Goal: Task Accomplishment & Management: Use online tool/utility

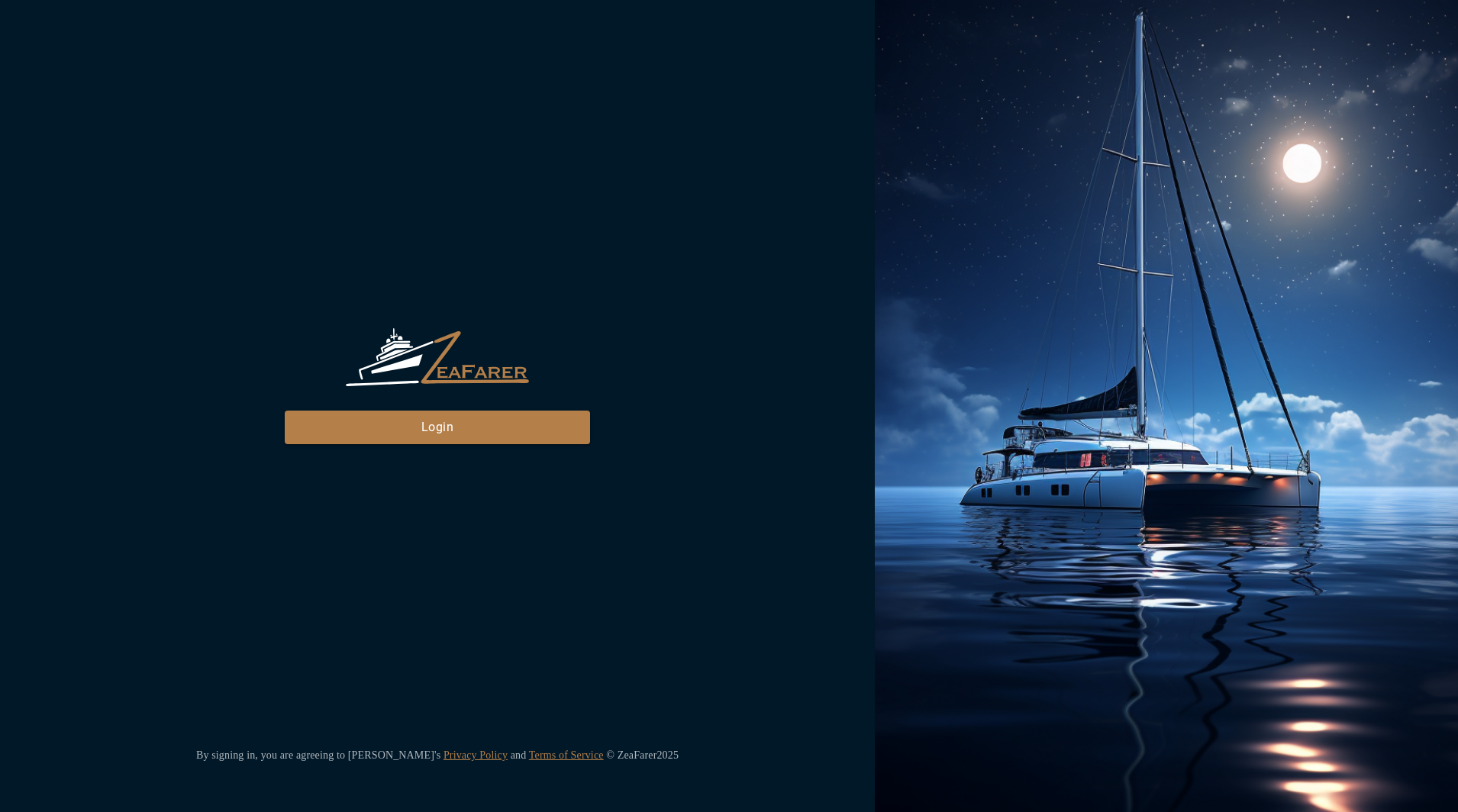
click at [420, 446] on div "ZeaFarer Login By signing in, you are agreeing to [PERSON_NAME]'s Privacy Polic…" at bounding box center [437, 406] width 875 height 812
click at [431, 420] on button "Login" at bounding box center [437, 427] width 305 height 33
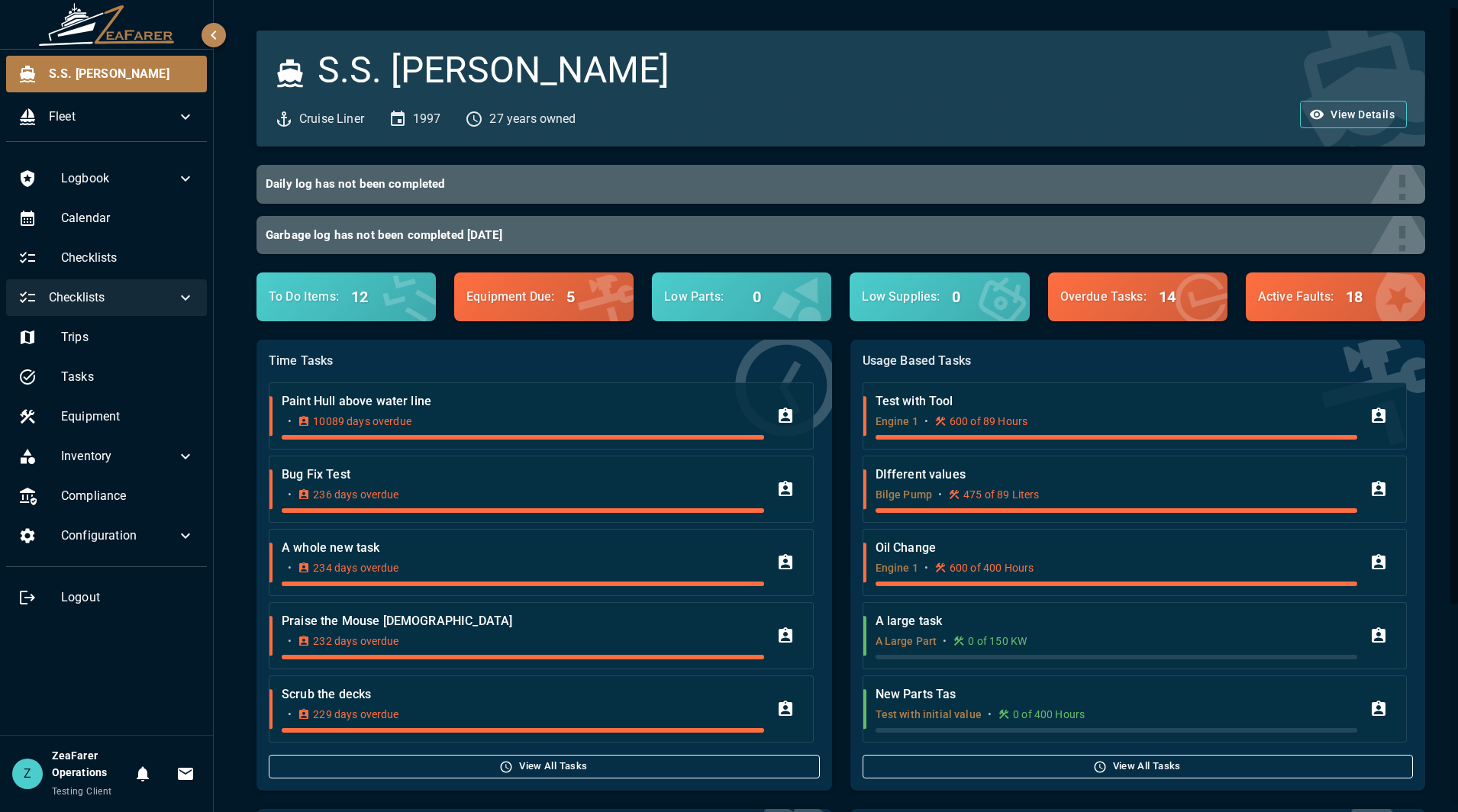
click at [139, 303] on span "Checklists" at bounding box center [112, 297] width 128 height 18
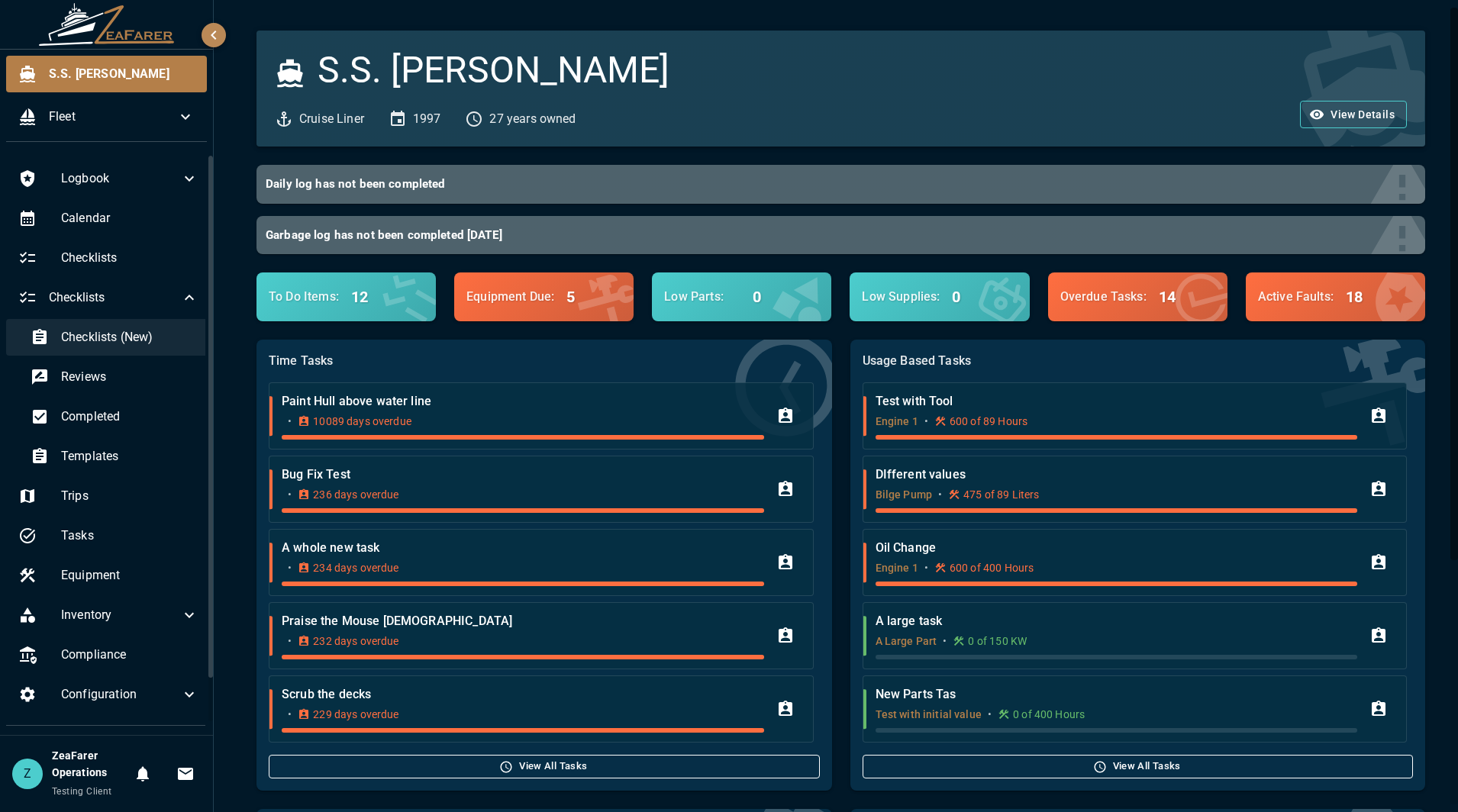
click at [129, 331] on span "Checklists (New)" at bounding box center [130, 337] width 138 height 18
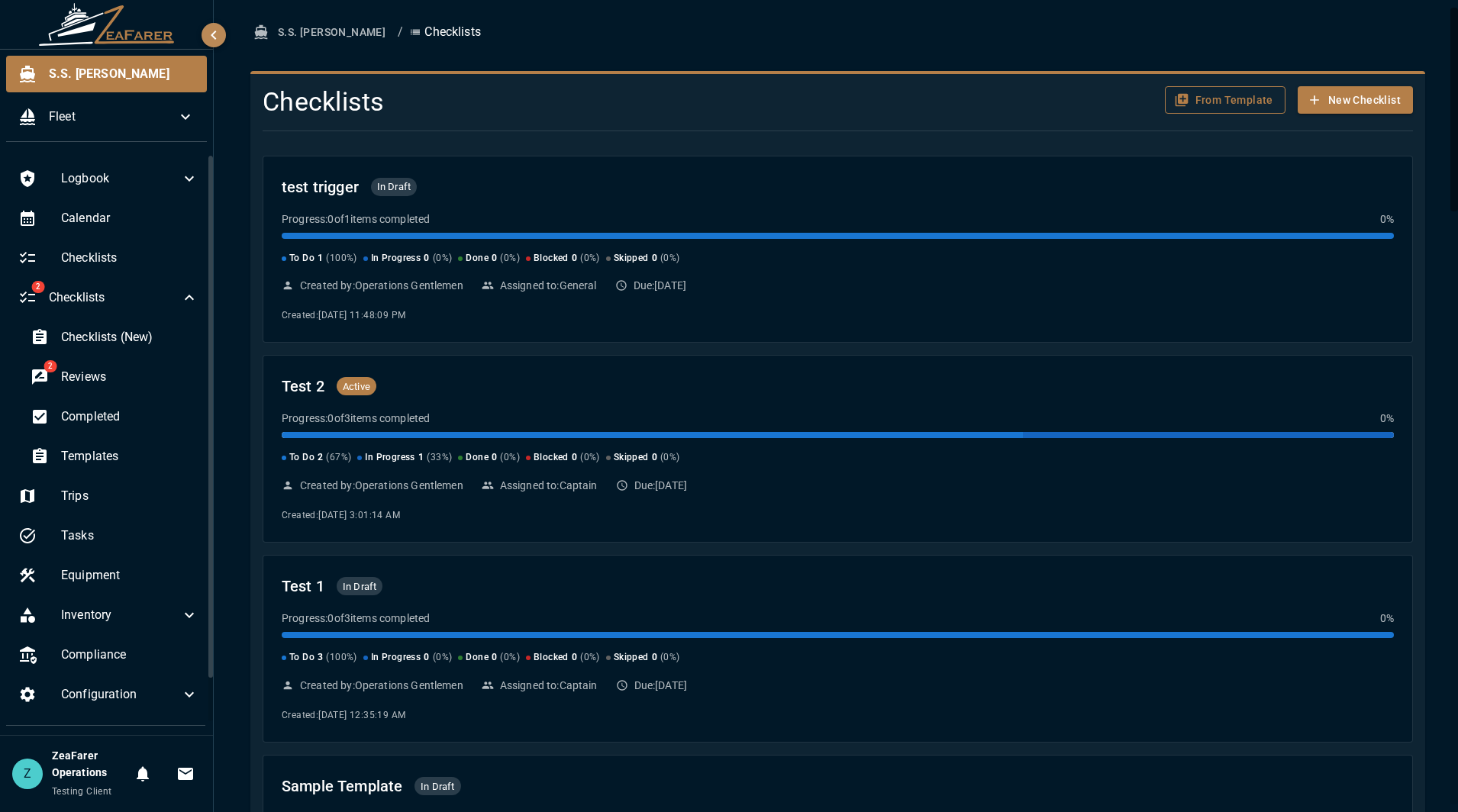
click at [1223, 104] on button "From Template" at bounding box center [1225, 100] width 121 height 29
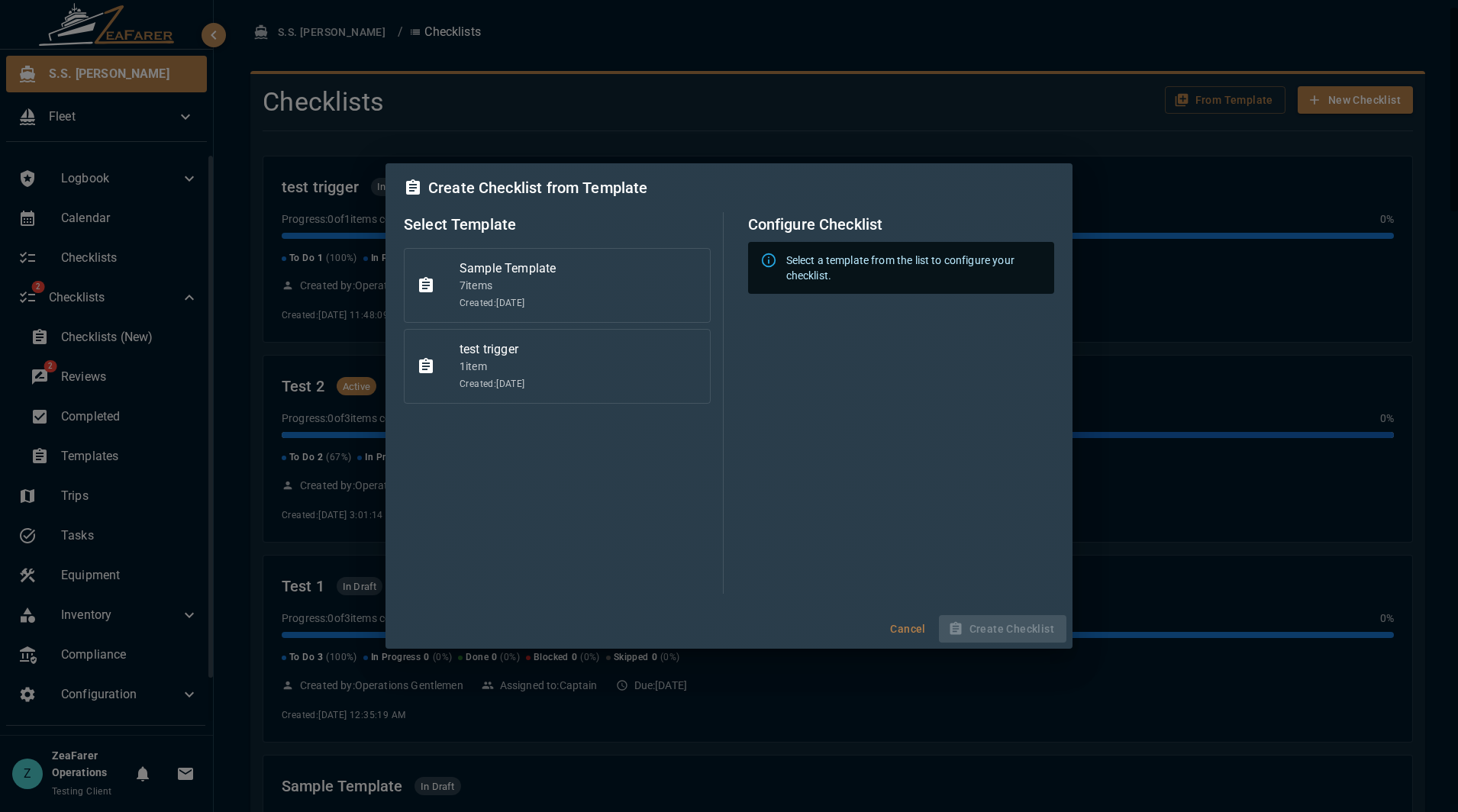
click at [608, 298] on span "Created: [DATE]" at bounding box center [578, 304] width 238 height 15
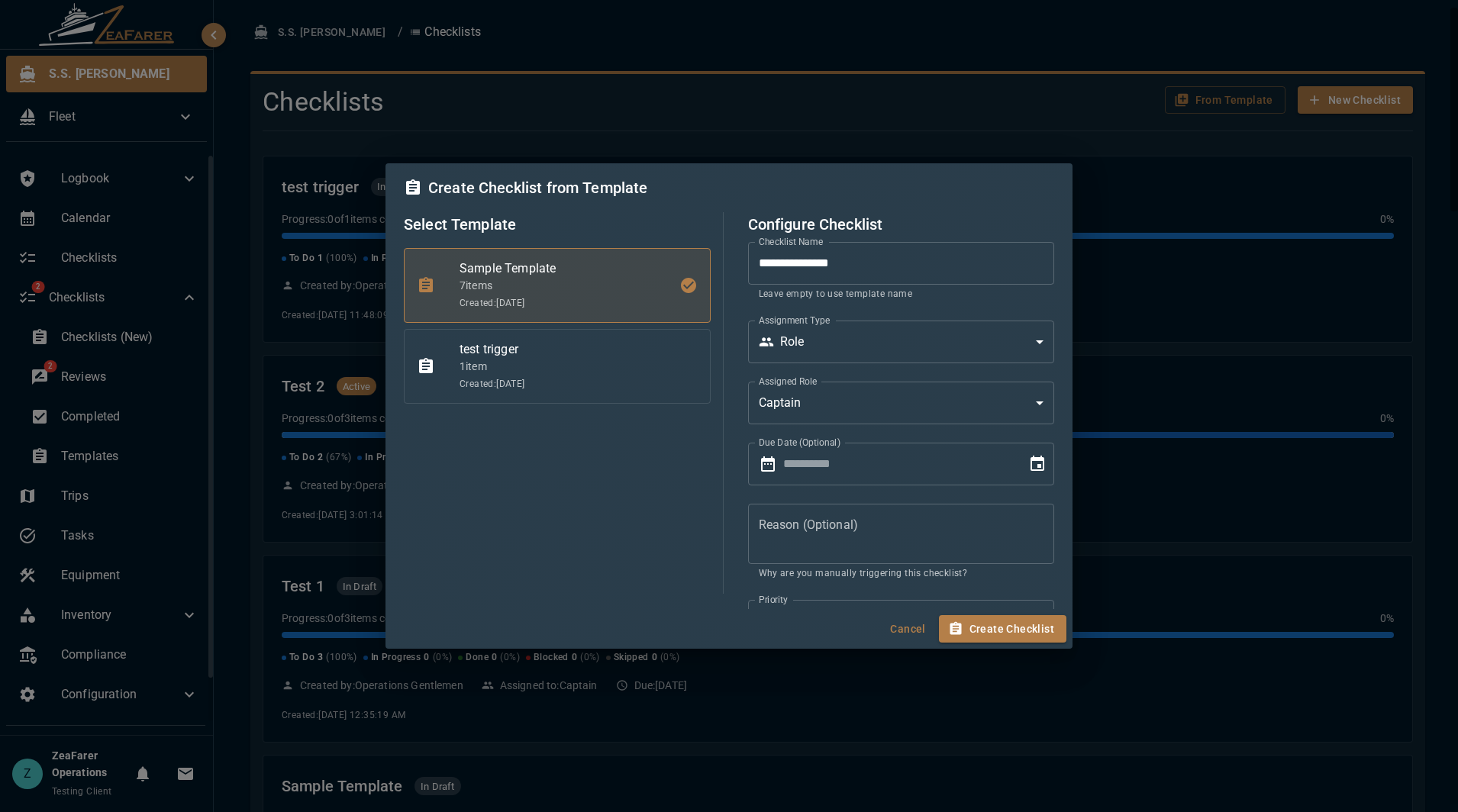
type input "**********"
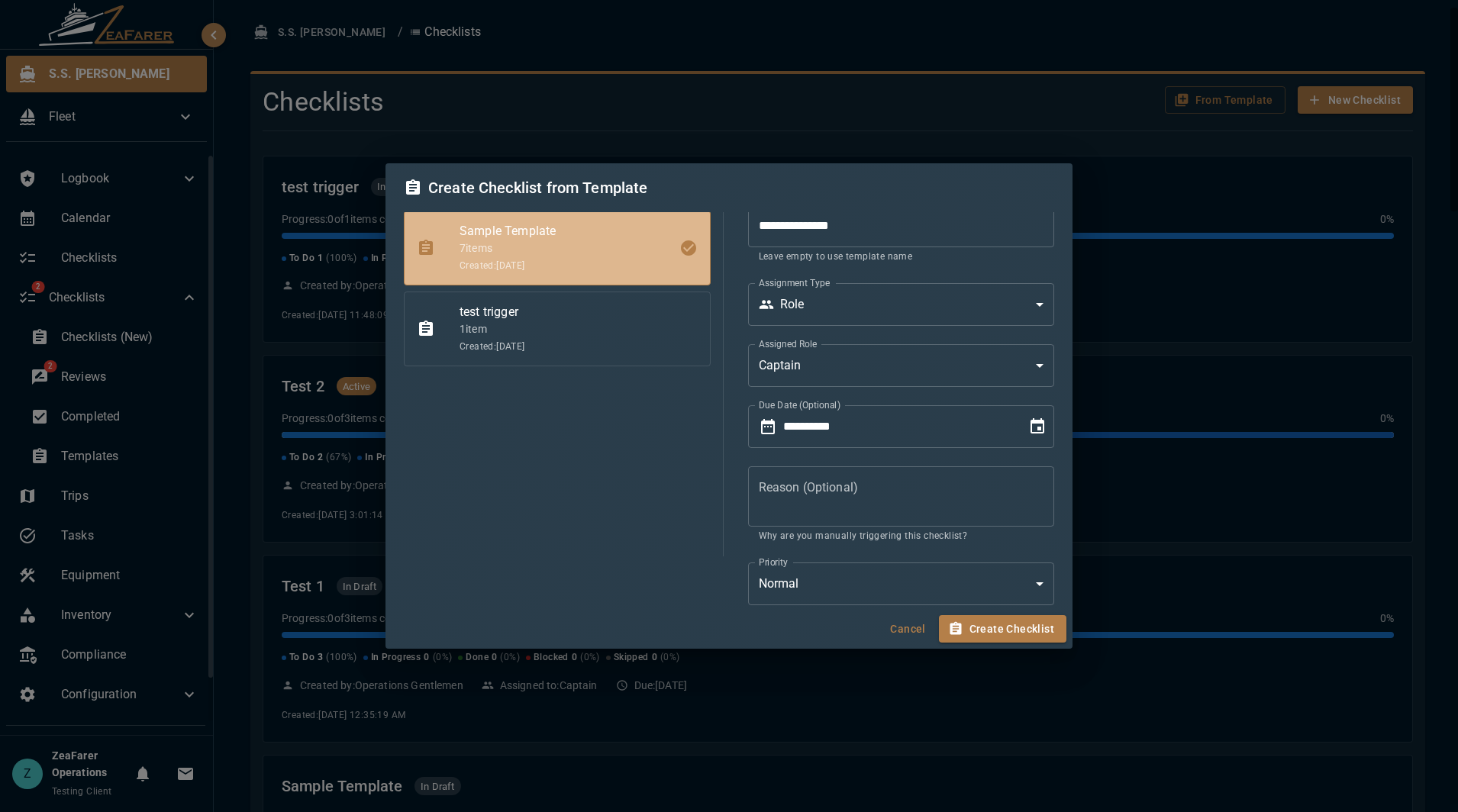
scroll to position [176, 0]
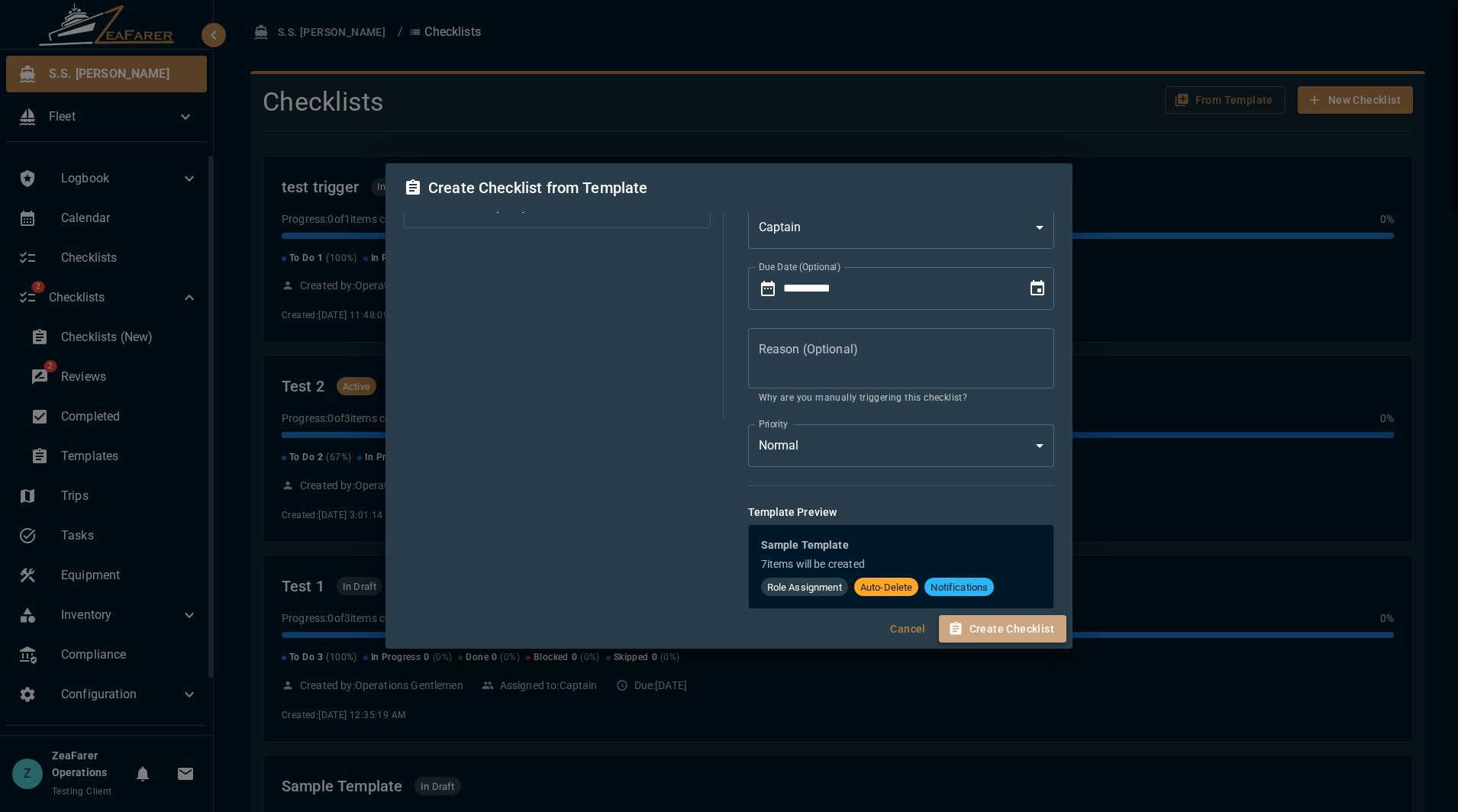
click at [1027, 626] on button "Create Checklist" at bounding box center [1003, 629] width 128 height 29
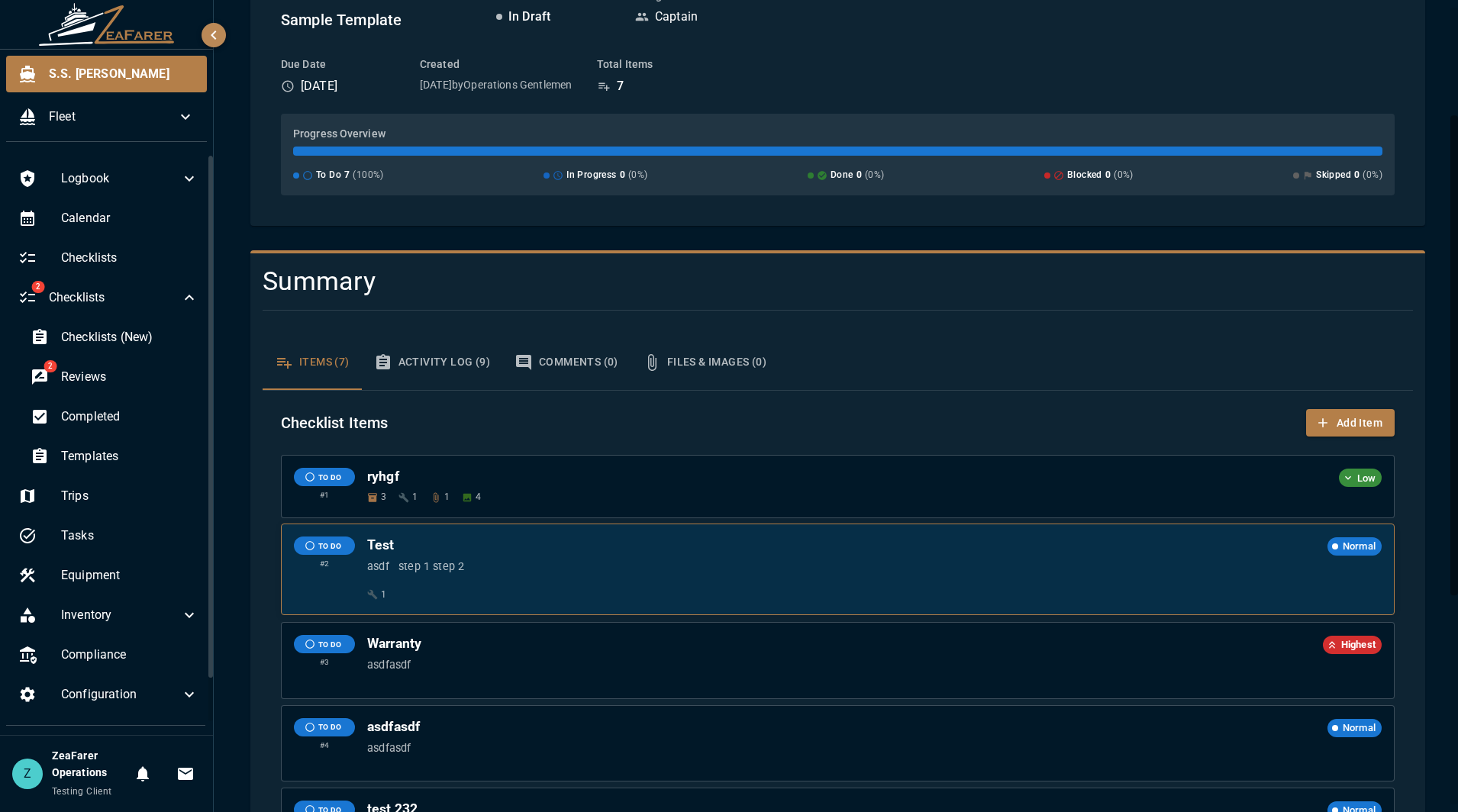
scroll to position [155, 0]
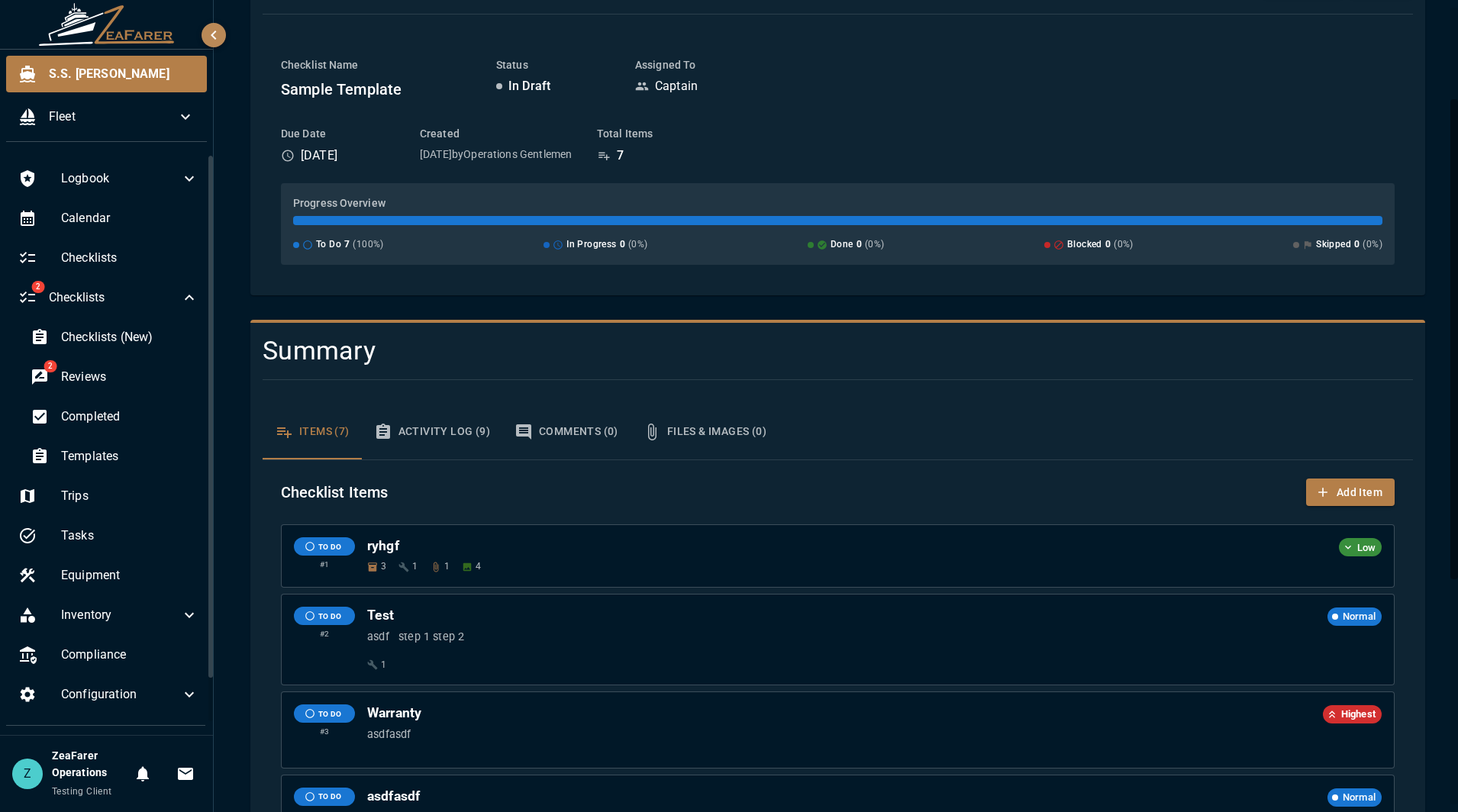
click at [467, 429] on button "Activity Log (9)" at bounding box center [432, 432] width 140 height 55
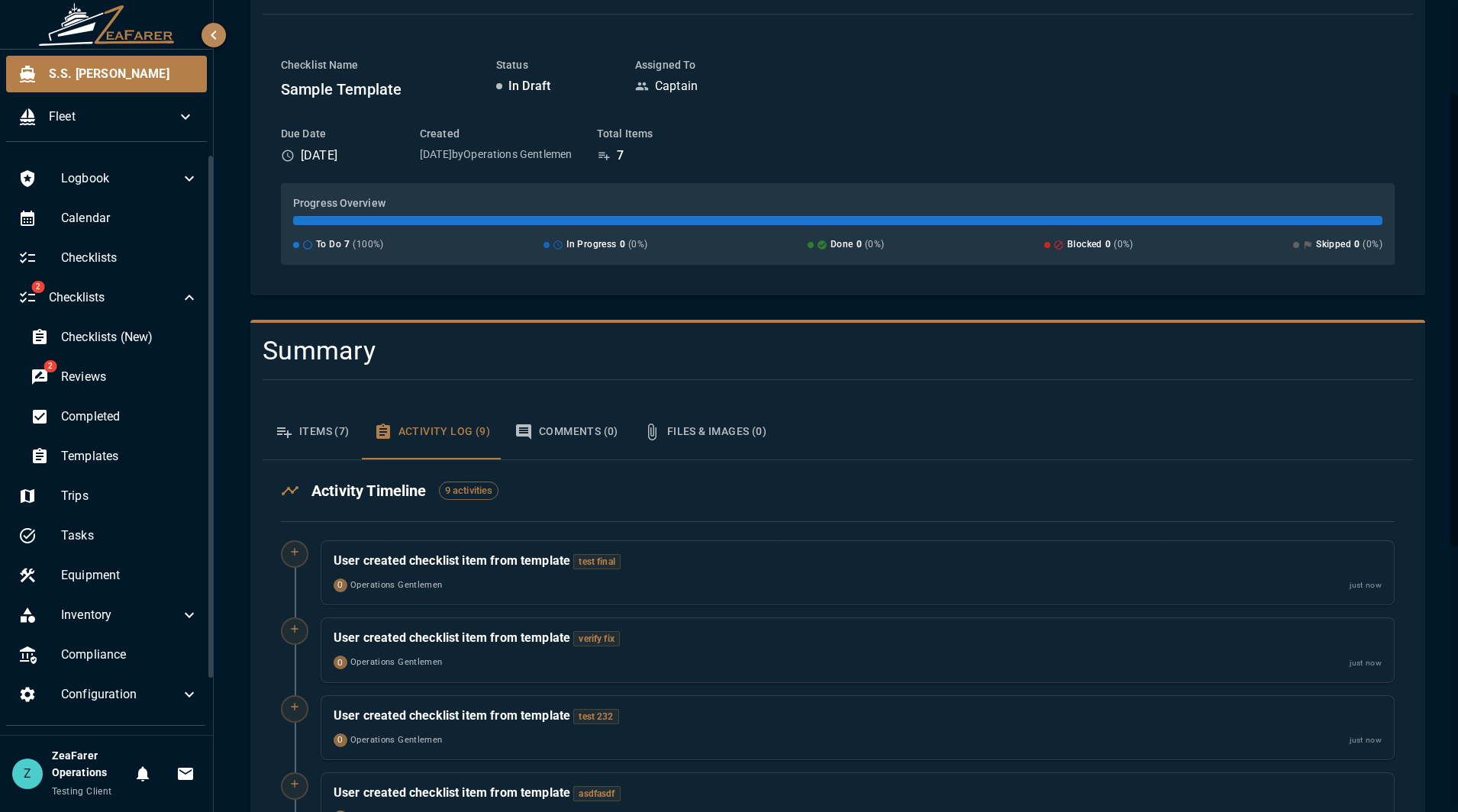
click at [591, 440] on button "Comments (0)" at bounding box center [566, 432] width 128 height 55
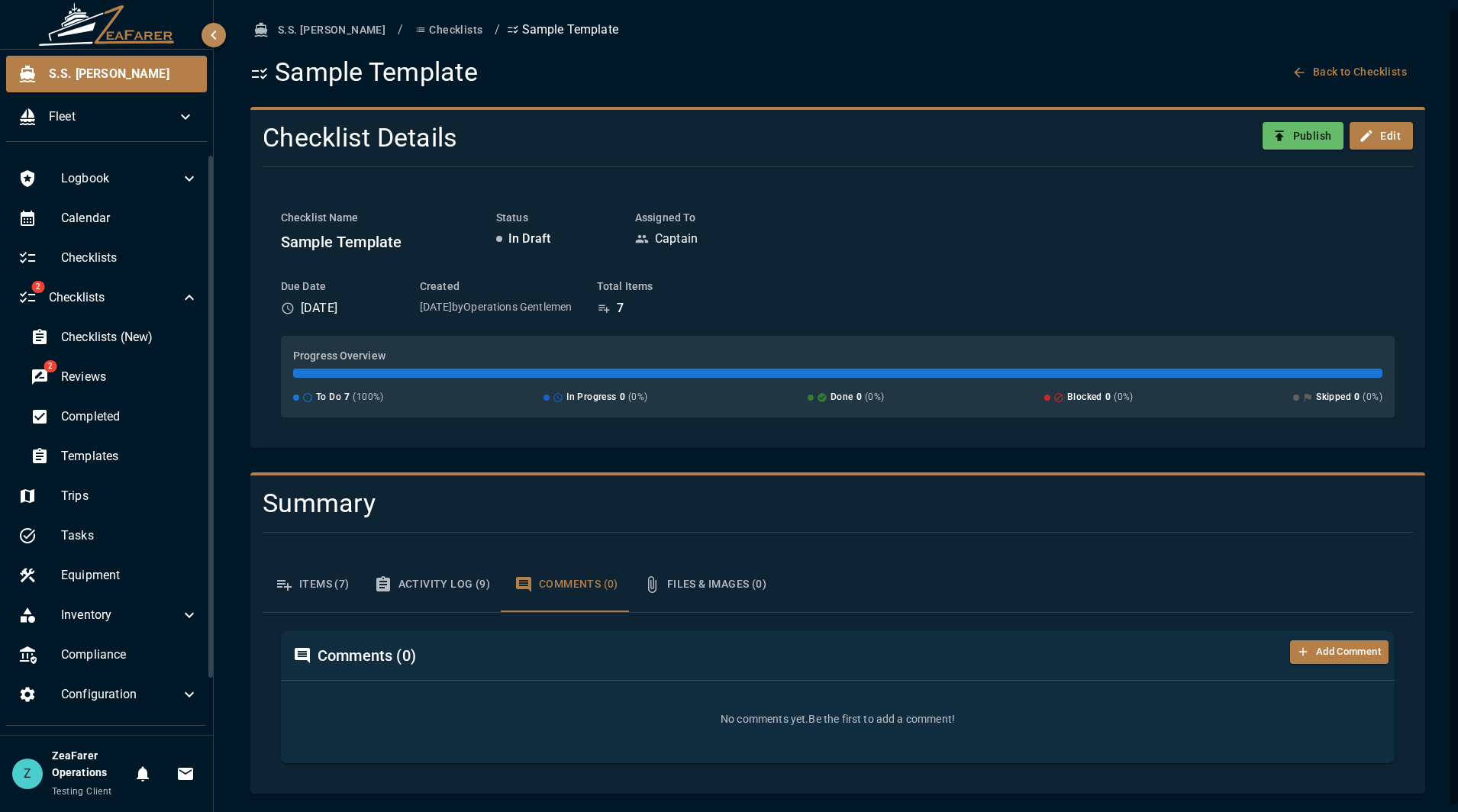
scroll to position [2, 0]
click at [710, 601] on button "Files & Images (0)" at bounding box center [705, 584] width 148 height 55
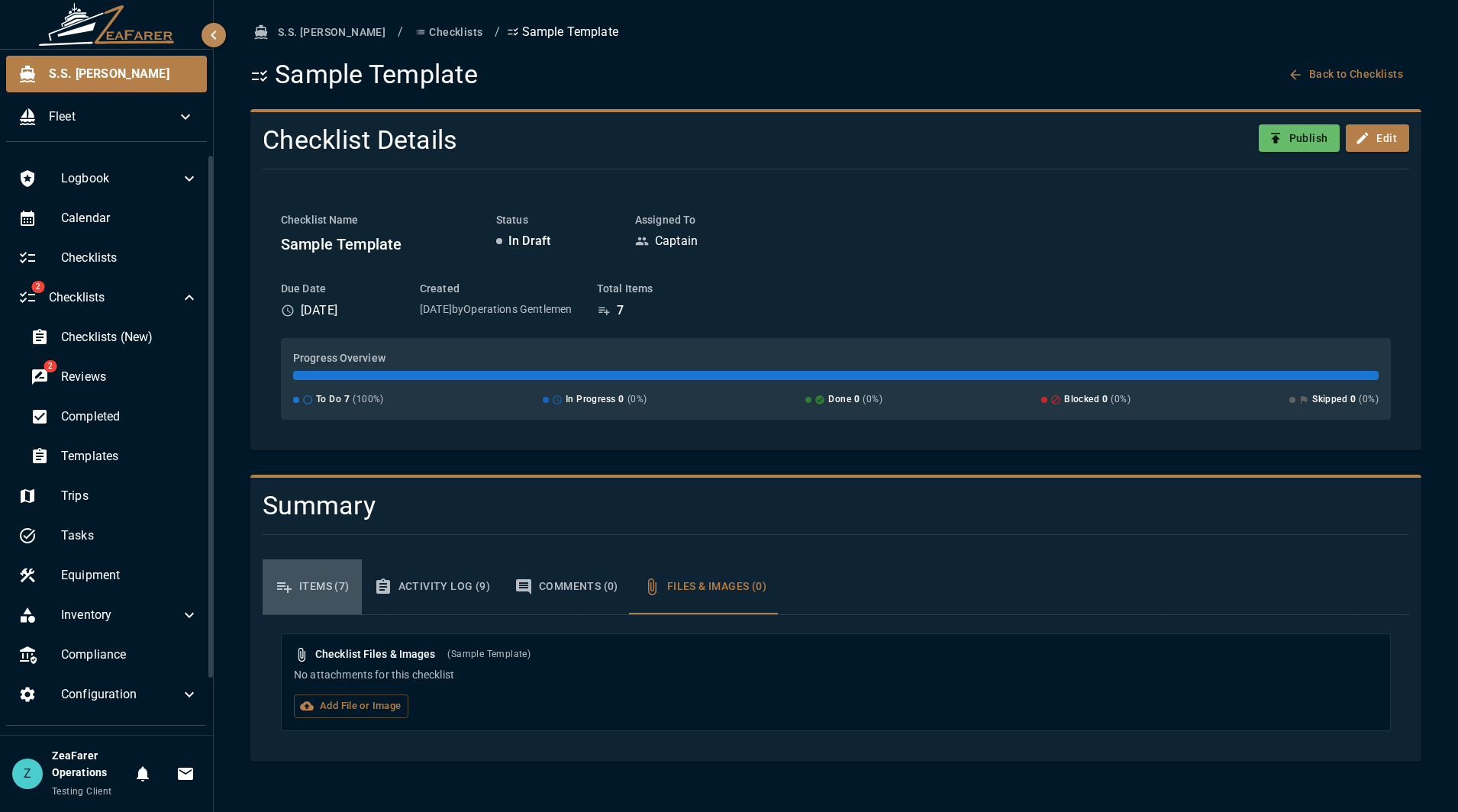
click at [323, 581] on button "Items (7)" at bounding box center [312, 586] width 99 height 55
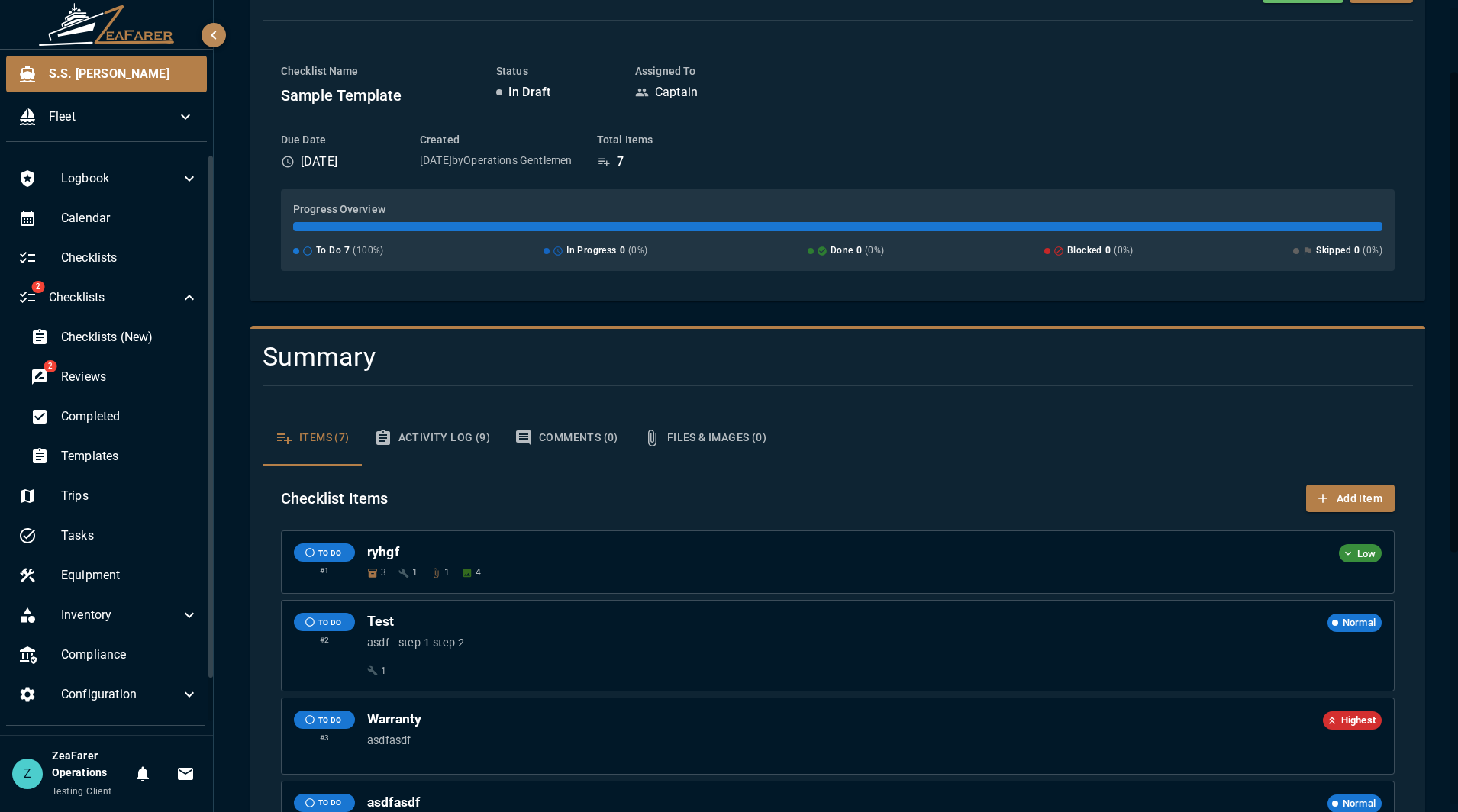
scroll to position [152, 0]
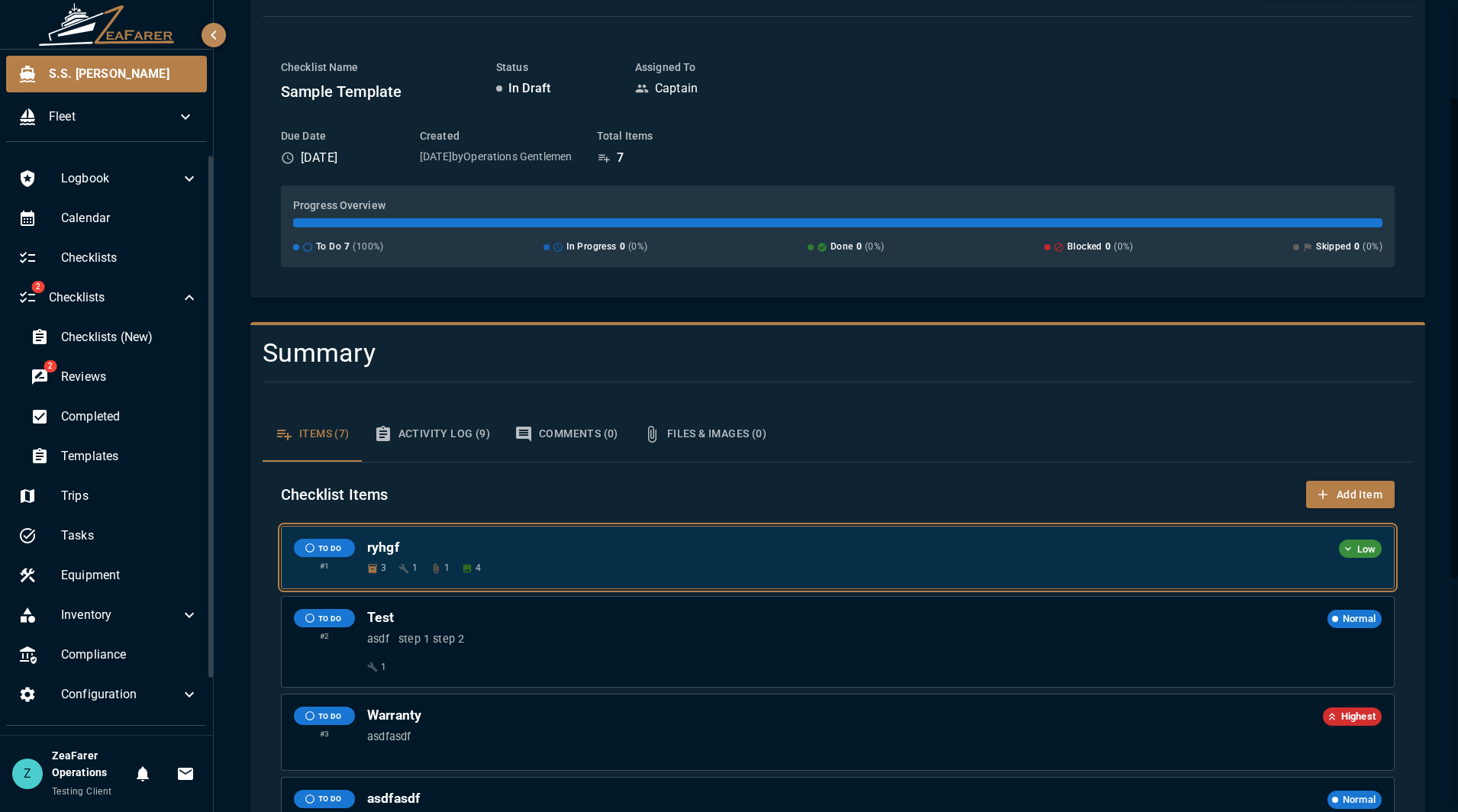
click at [564, 549] on h6 "ryhgf" at bounding box center [850, 548] width 965 height 18
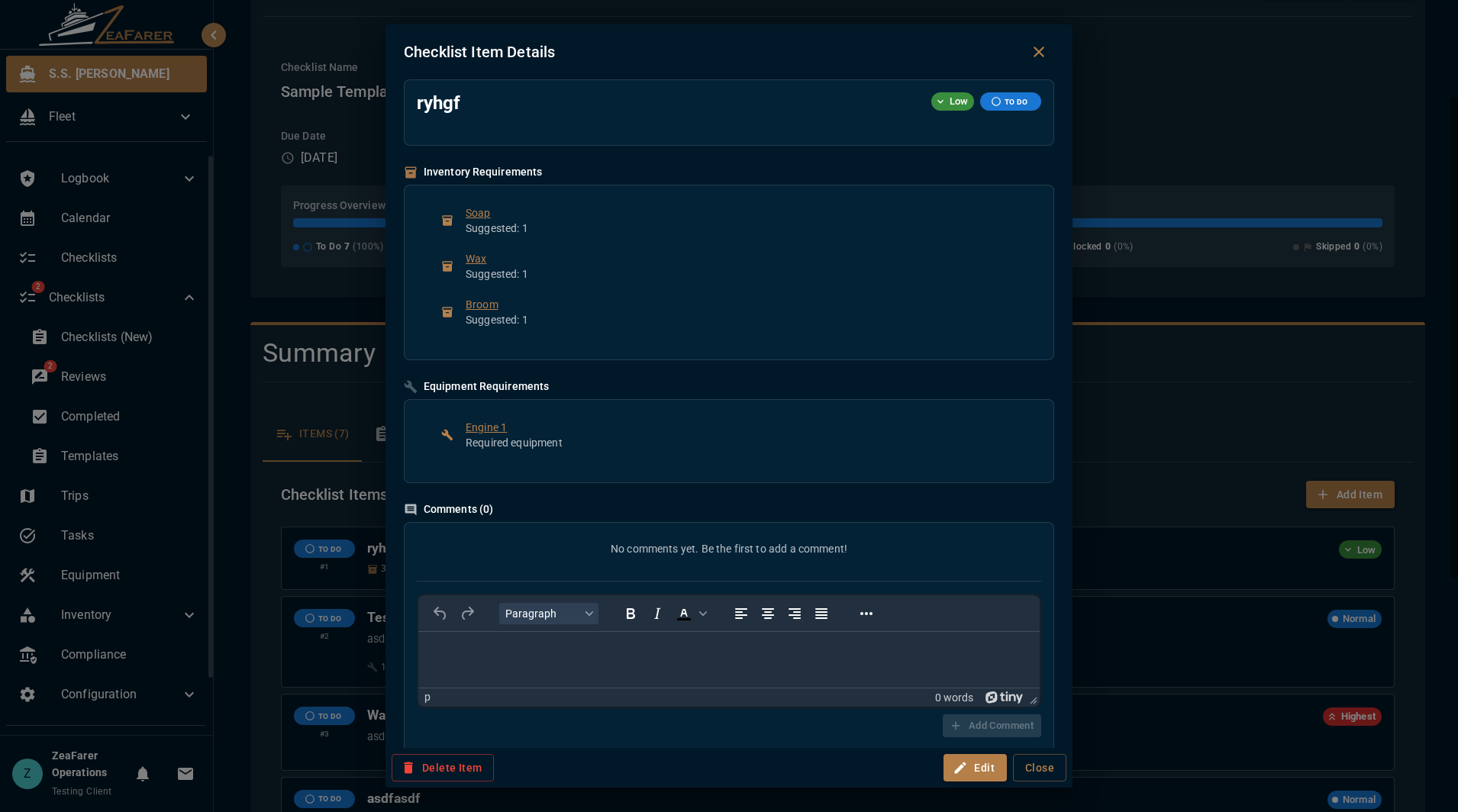
scroll to position [0, 0]
click at [1143, 470] on div "Checklist Item Details ryhgf Low TO DO Inventory Requirements Soap Suggested: 1…" at bounding box center [729, 406] width 1458 height 812
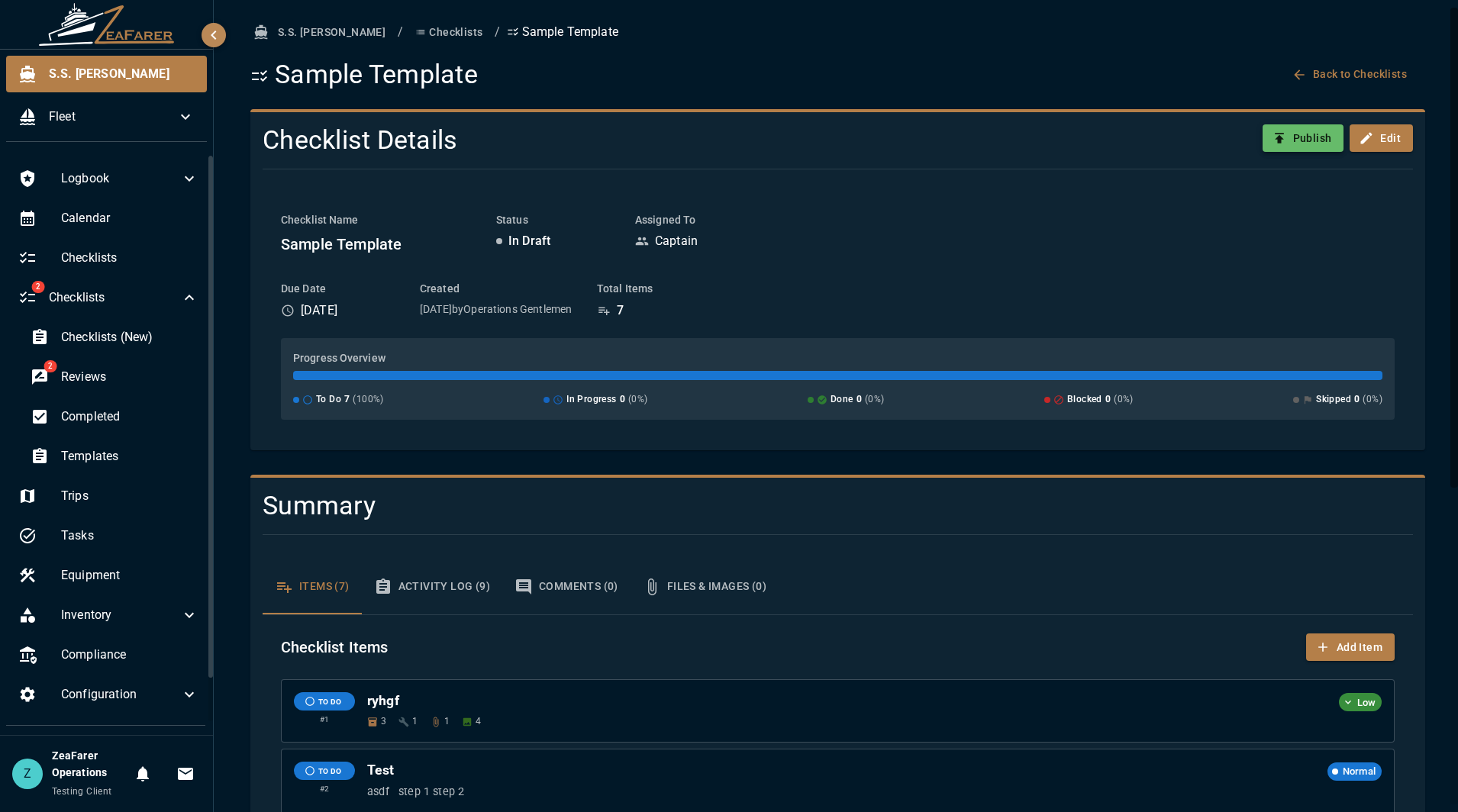
click at [1302, 134] on button "Publish" at bounding box center [1303, 138] width 81 height 29
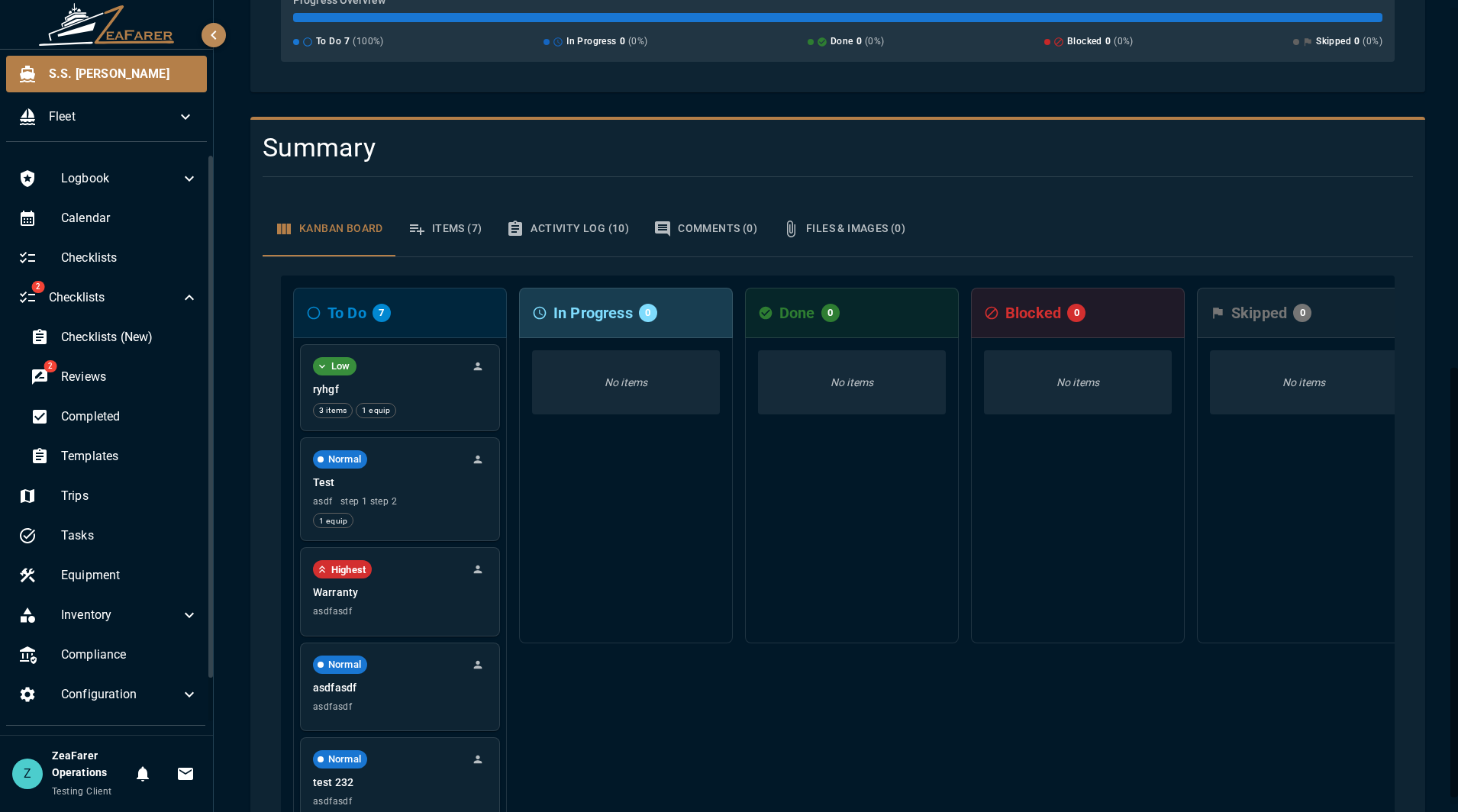
scroll to position [311, 0]
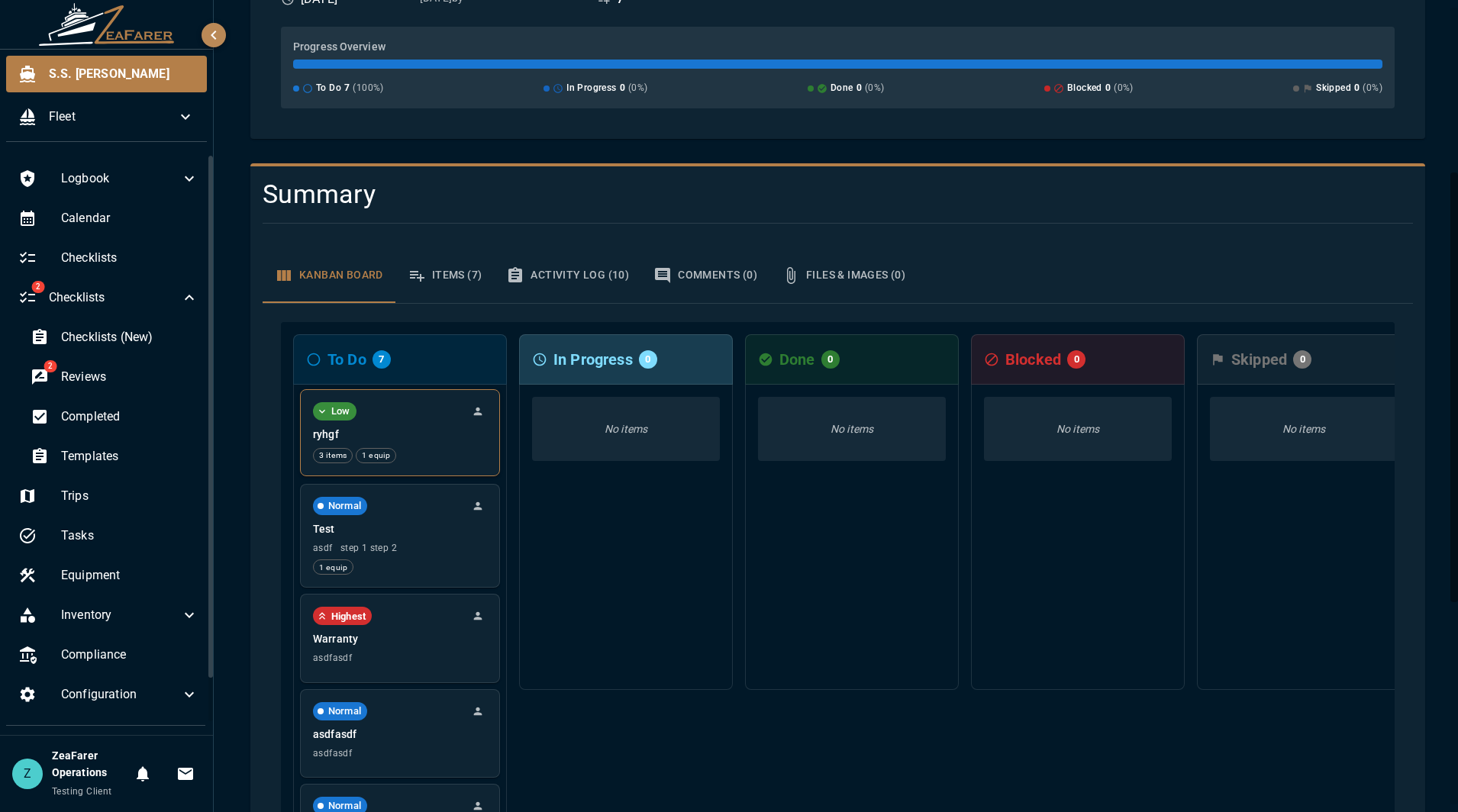
click at [437, 441] on p "ryhgf" at bounding box center [400, 434] width 174 height 15
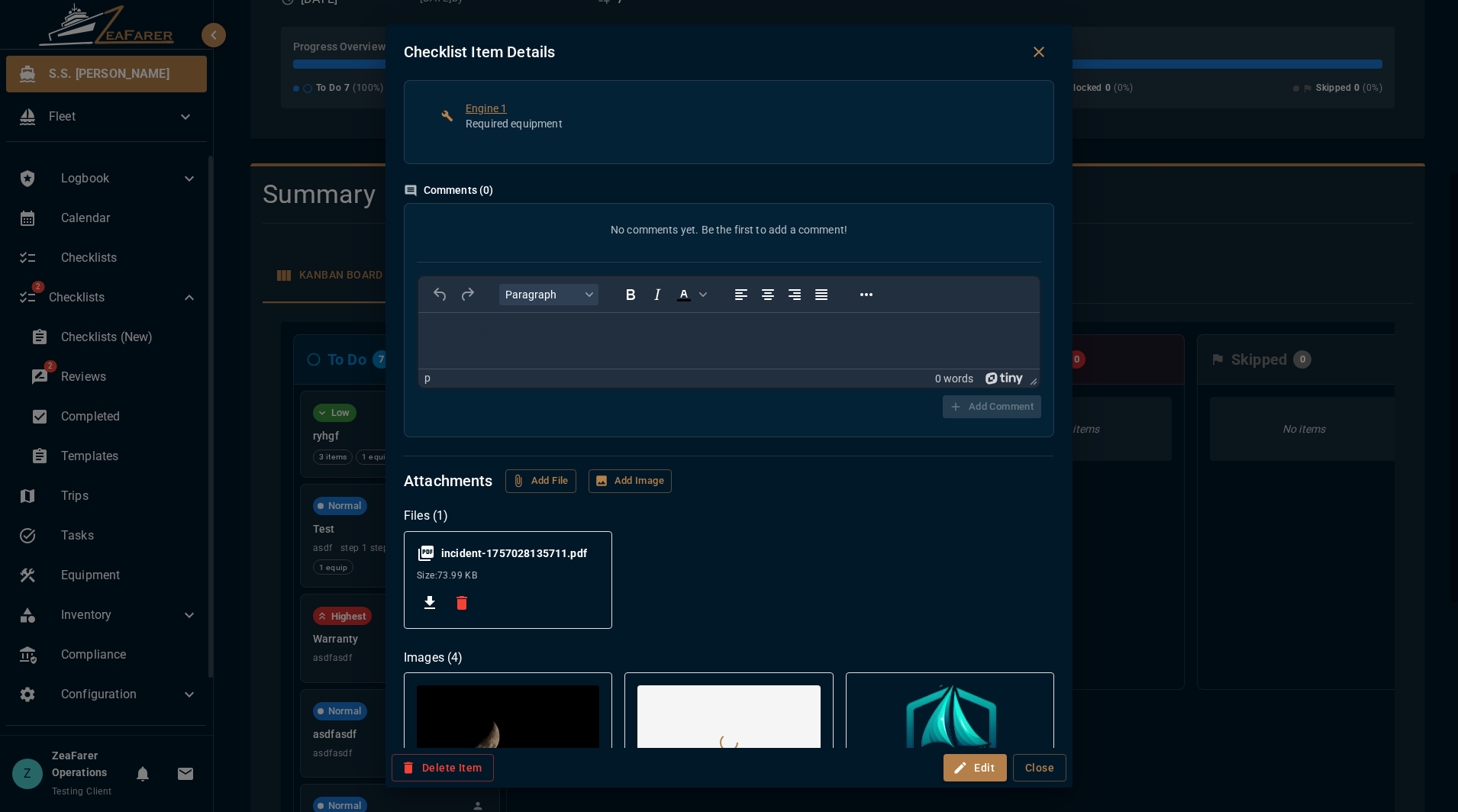
scroll to position [687, 0]
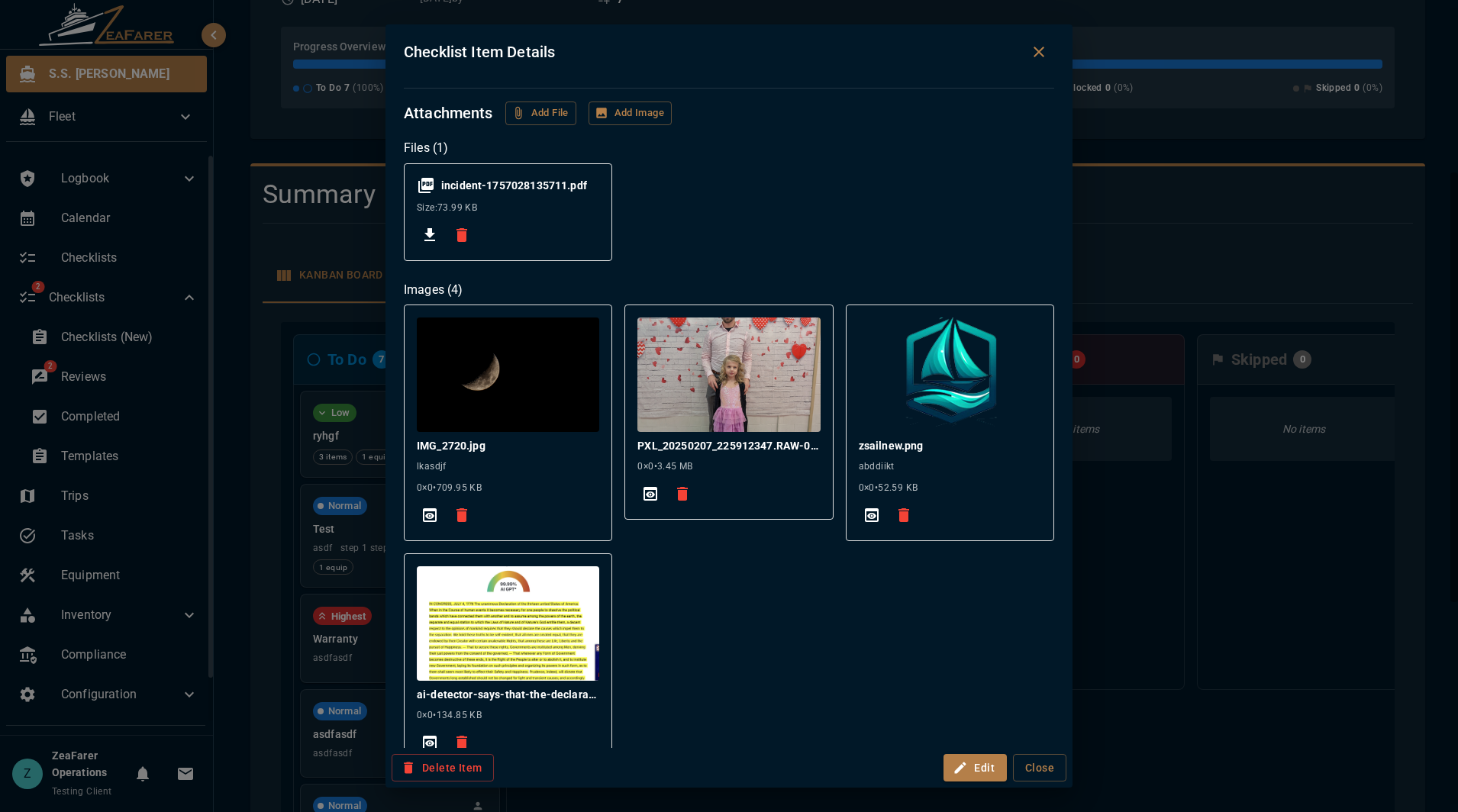
click at [1210, 582] on div "Checklist Item Details ryhgf Low TO DO Inventory Requirements Unknown Item Sugg…" at bounding box center [729, 406] width 1458 height 812
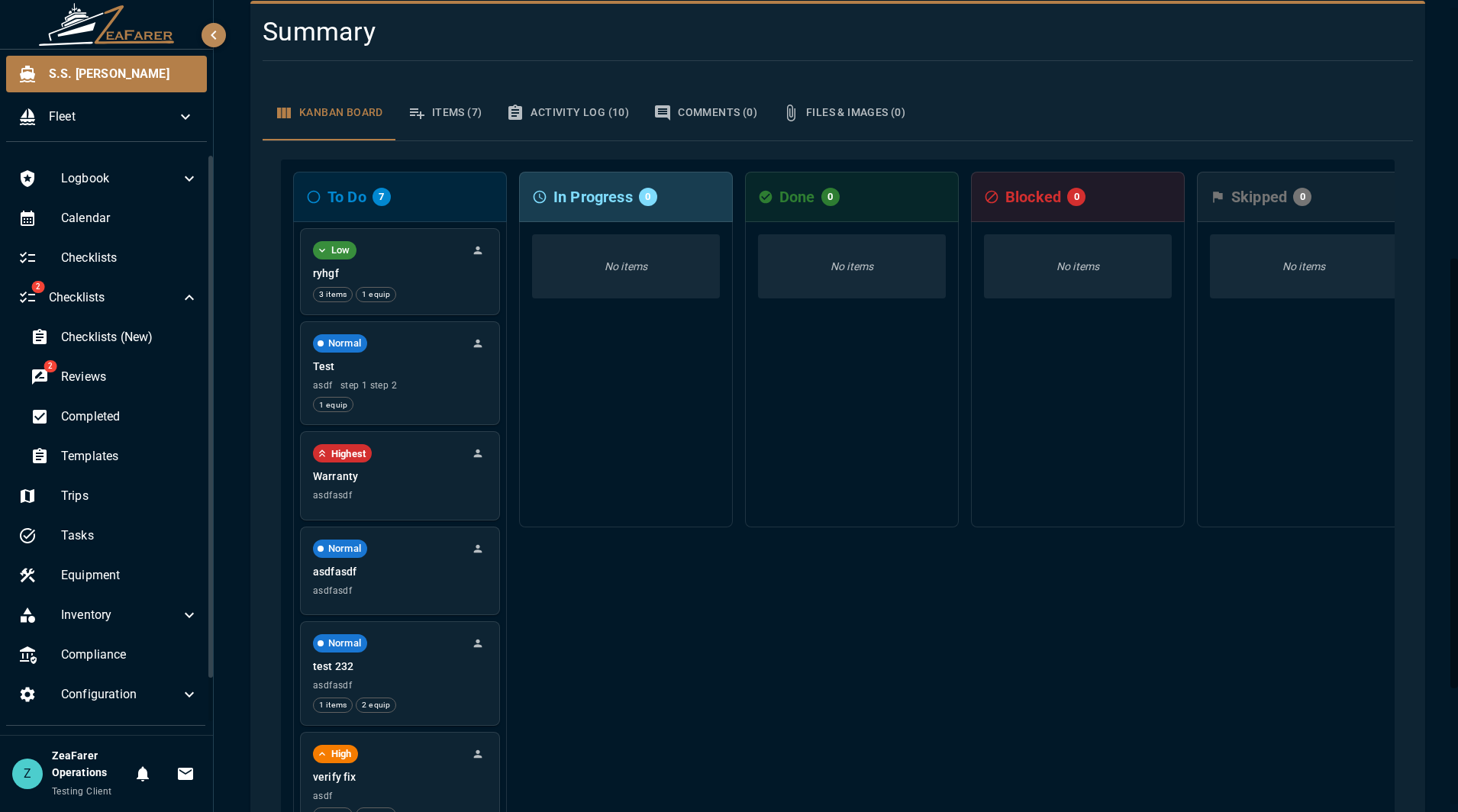
scroll to position [464, 0]
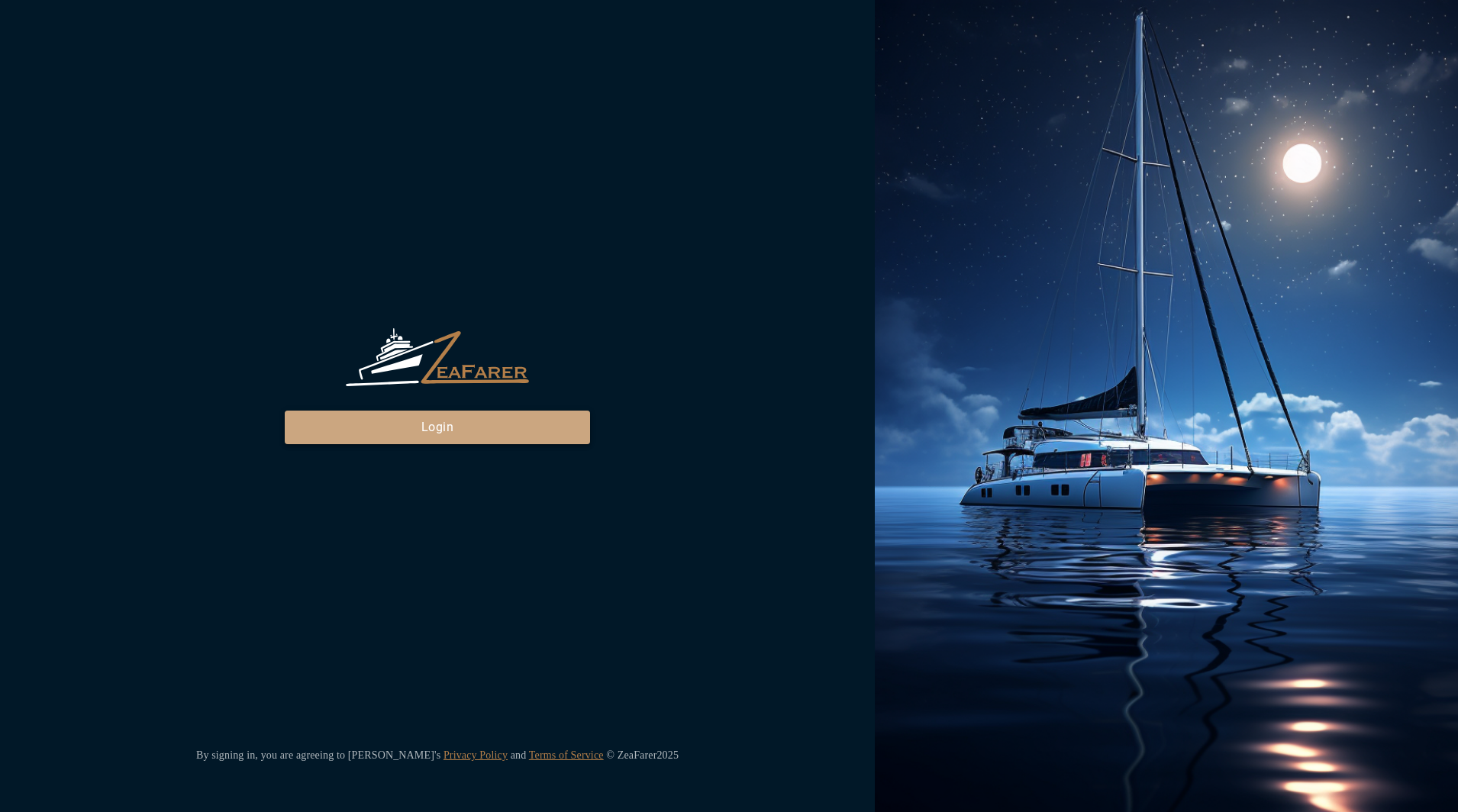
click at [444, 432] on button "Login" at bounding box center [437, 427] width 305 height 33
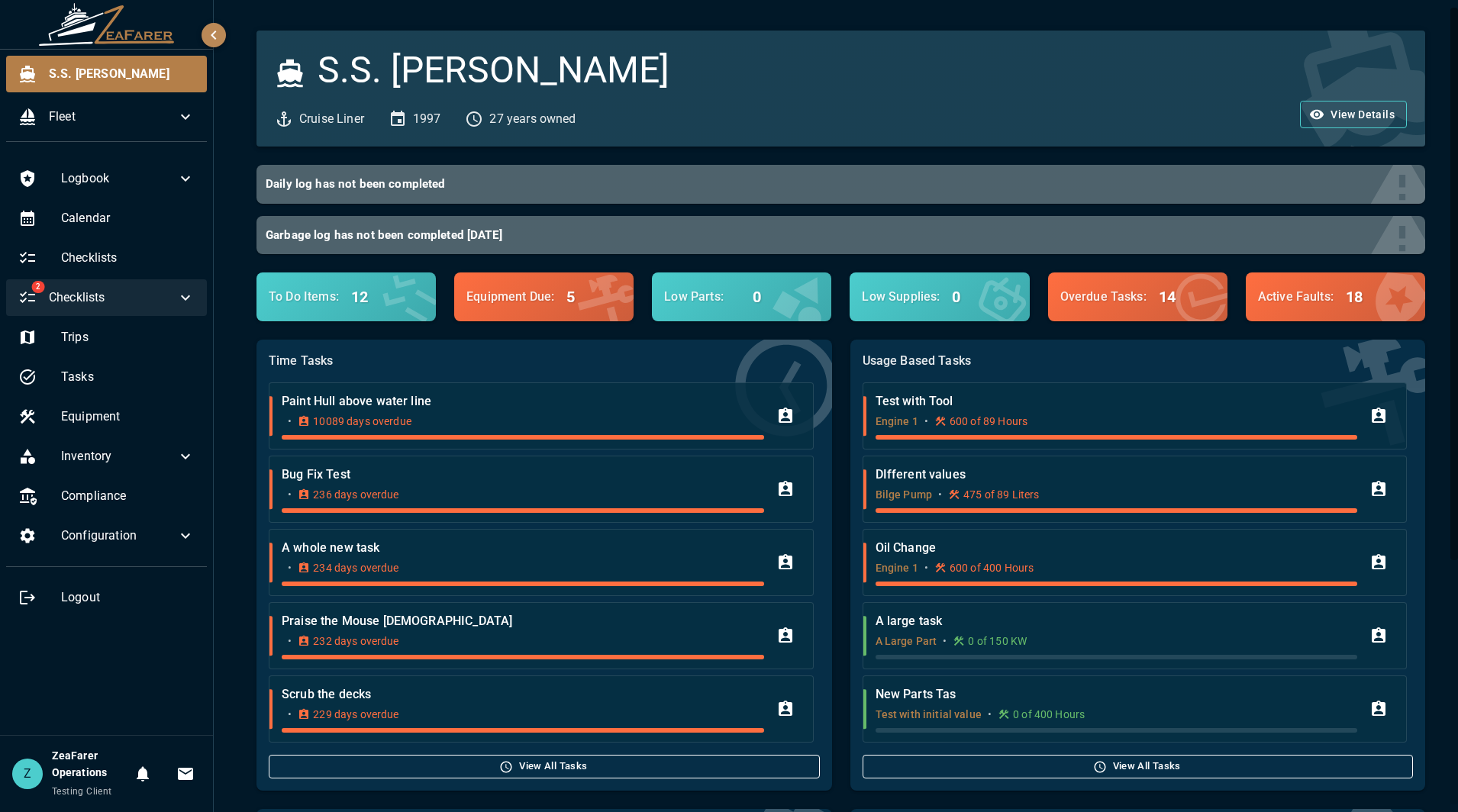
click at [157, 284] on div "2 Checklists" at bounding box center [106, 297] width 200 height 37
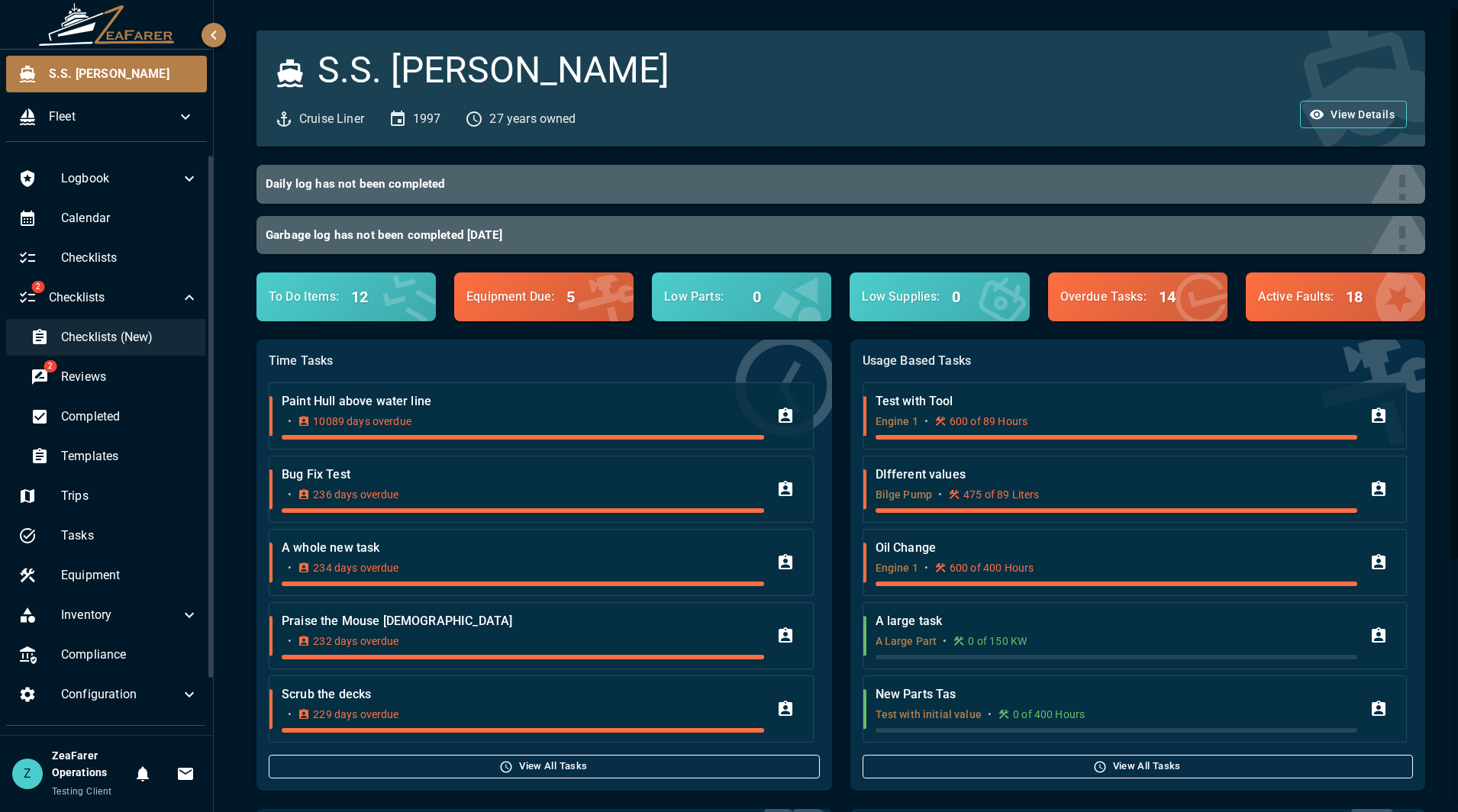
click at [128, 343] on span "Checklists (New)" at bounding box center [130, 337] width 138 height 18
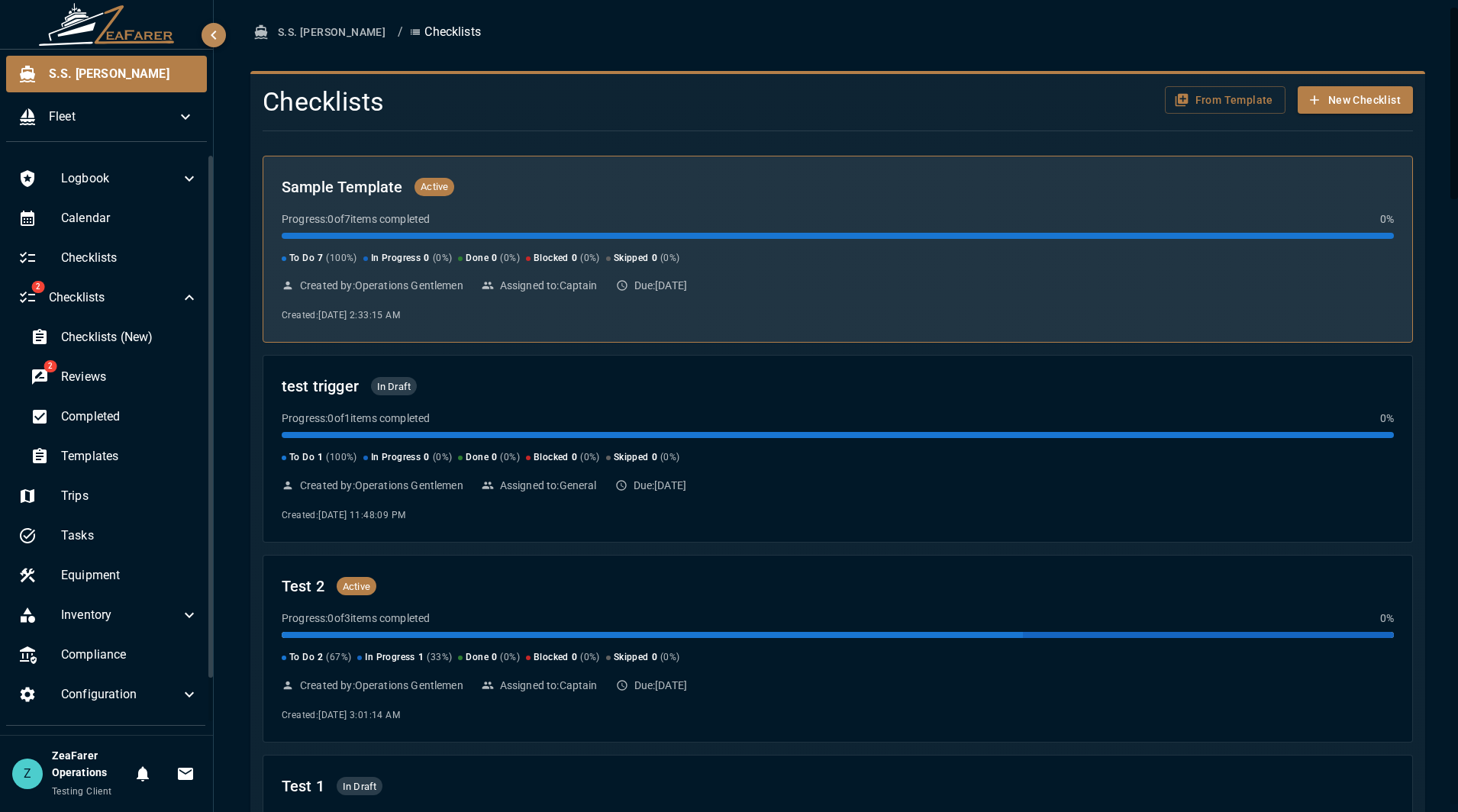
click at [652, 225] on div "Progress: 0 of 7 items completed 0 %" at bounding box center [838, 219] width 1113 height 15
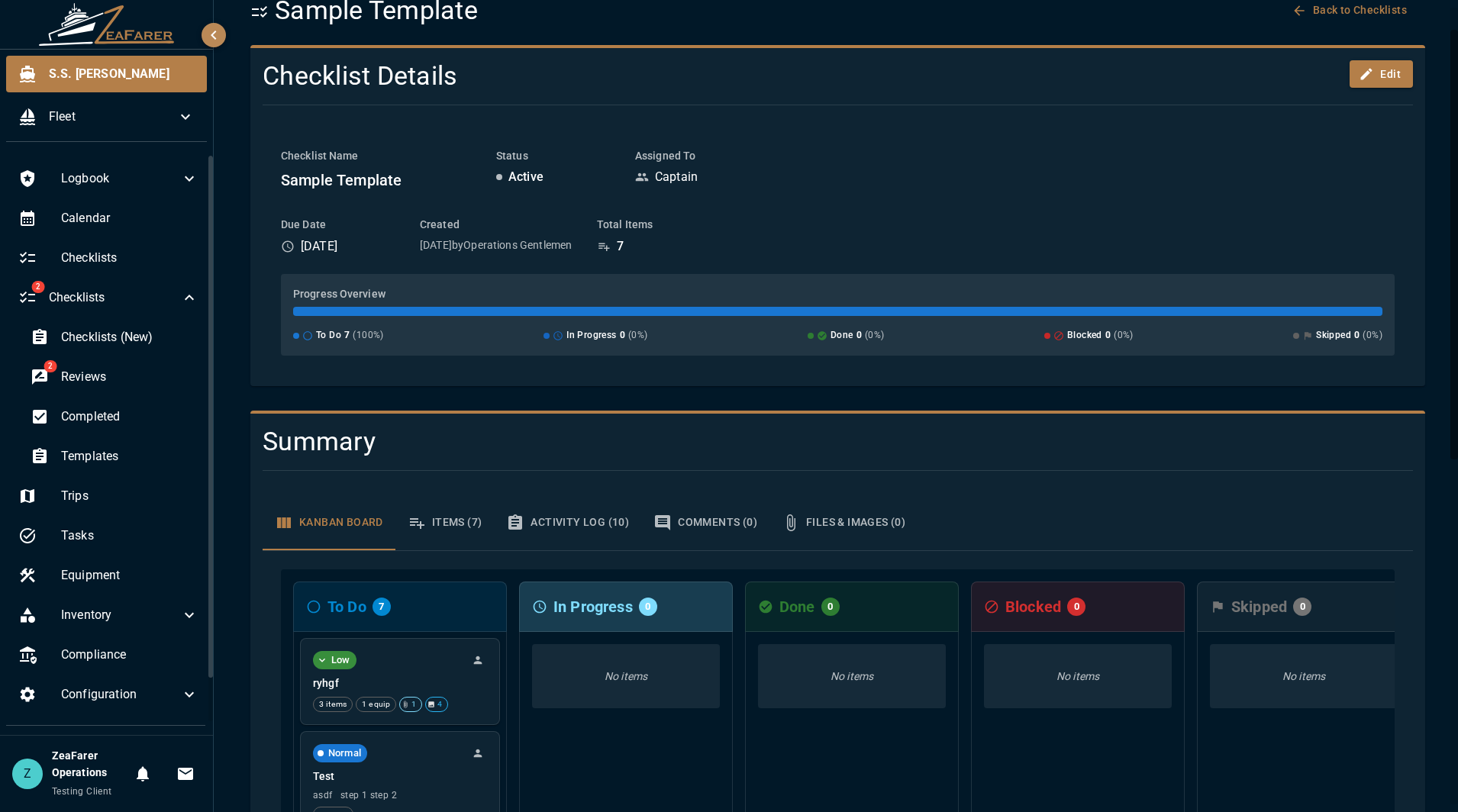
scroll to position [77, 0]
